Goal: Task Accomplishment & Management: Complete application form

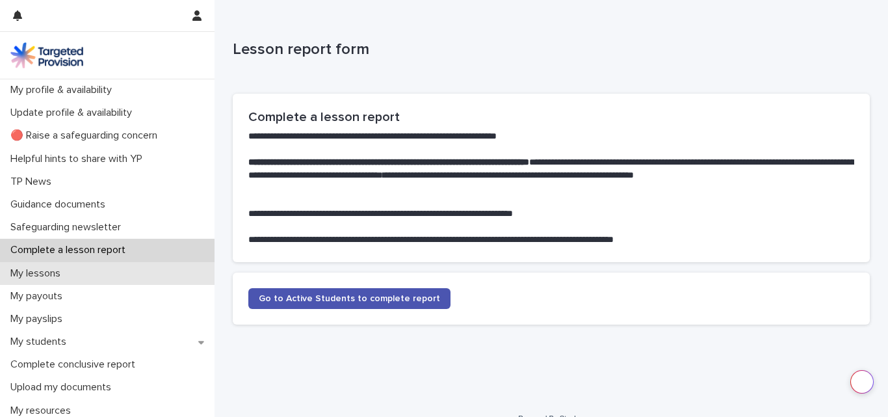
click at [65, 271] on p "My lessons" at bounding box center [38, 273] width 66 height 12
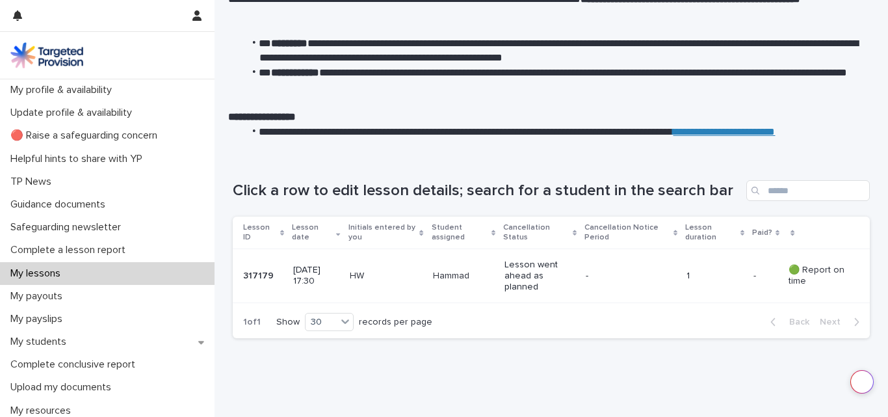
scroll to position [83, 0]
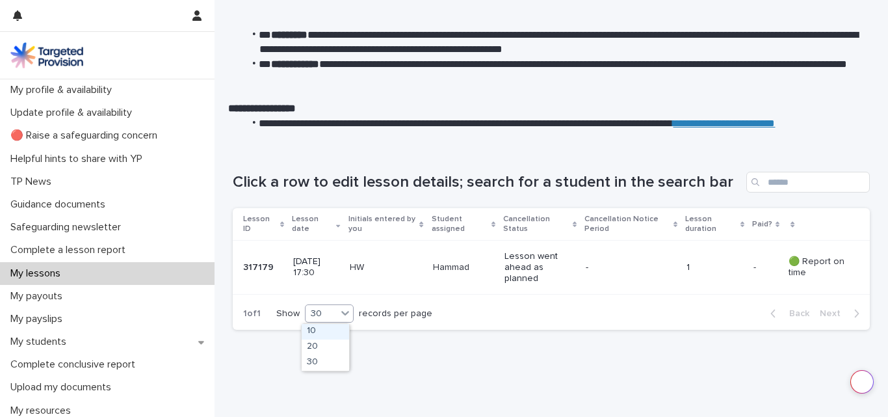
click at [341, 317] on icon at bounding box center [345, 312] width 13 height 13
click at [315, 330] on div "10" at bounding box center [325, 332] width 47 height 16
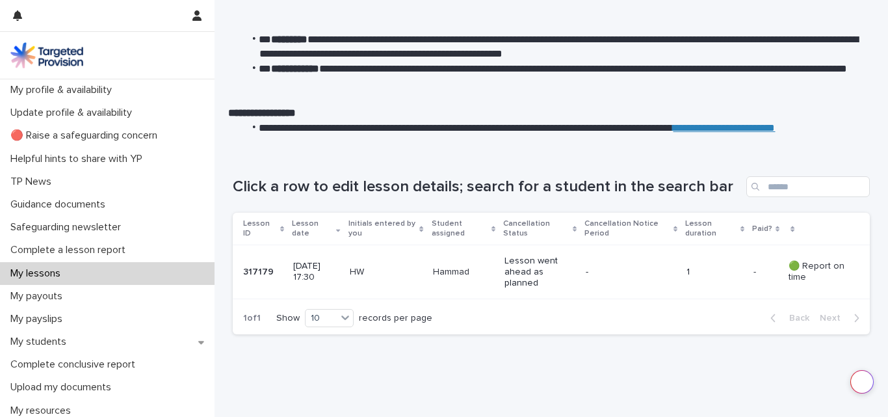
scroll to position [0, 0]
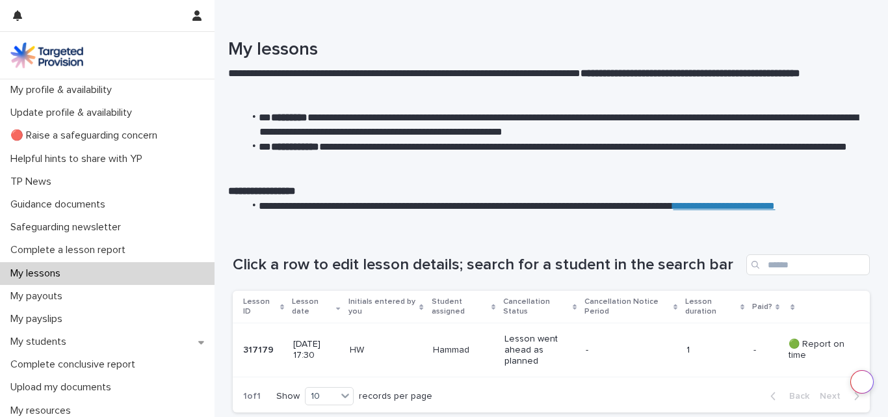
click at [79, 274] on div "My lessons" at bounding box center [107, 273] width 215 height 23
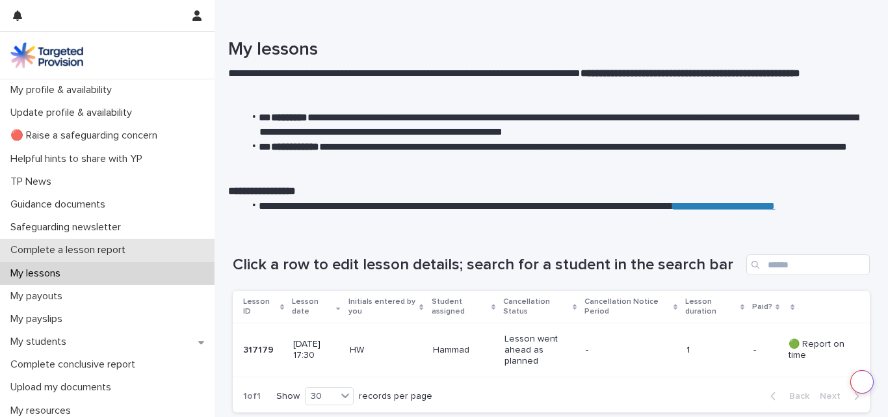
click at [87, 250] on p "Complete a lesson report" at bounding box center [70, 250] width 131 height 12
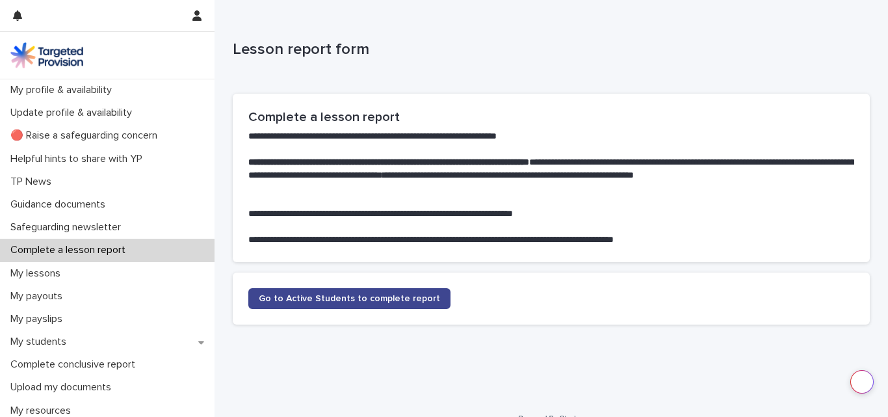
click at [354, 297] on span "Go to Active Students to complete report" at bounding box center [349, 298] width 181 height 9
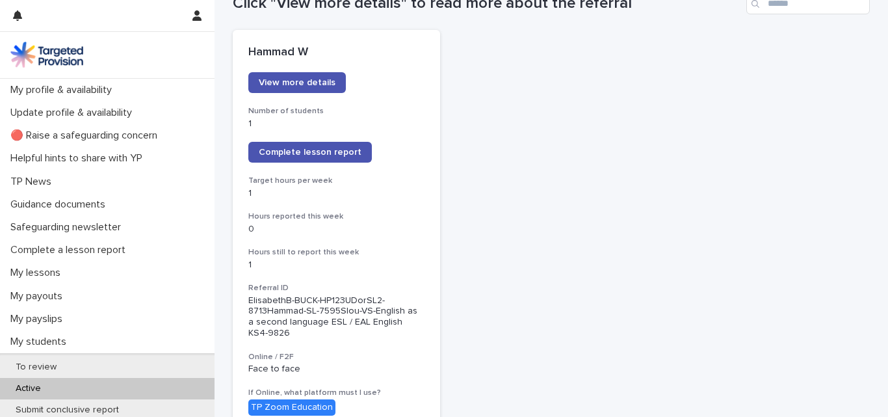
scroll to position [162, 0]
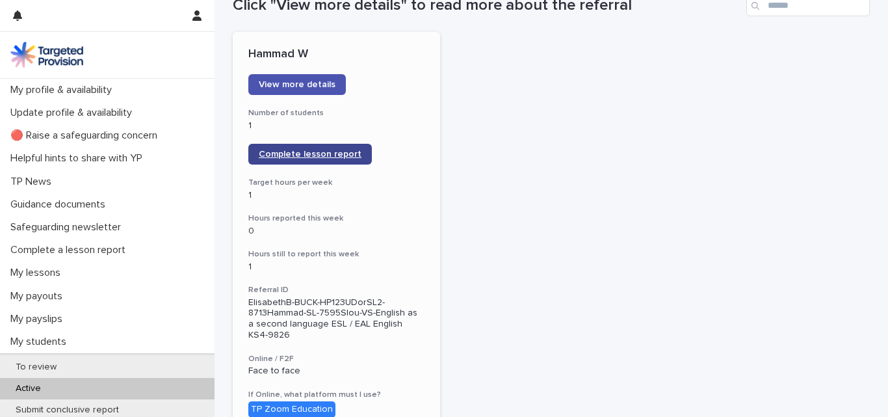
click at [308, 150] on span "Complete lesson report" at bounding box center [310, 154] width 103 height 9
